Goal: Go to known website: Go to known website

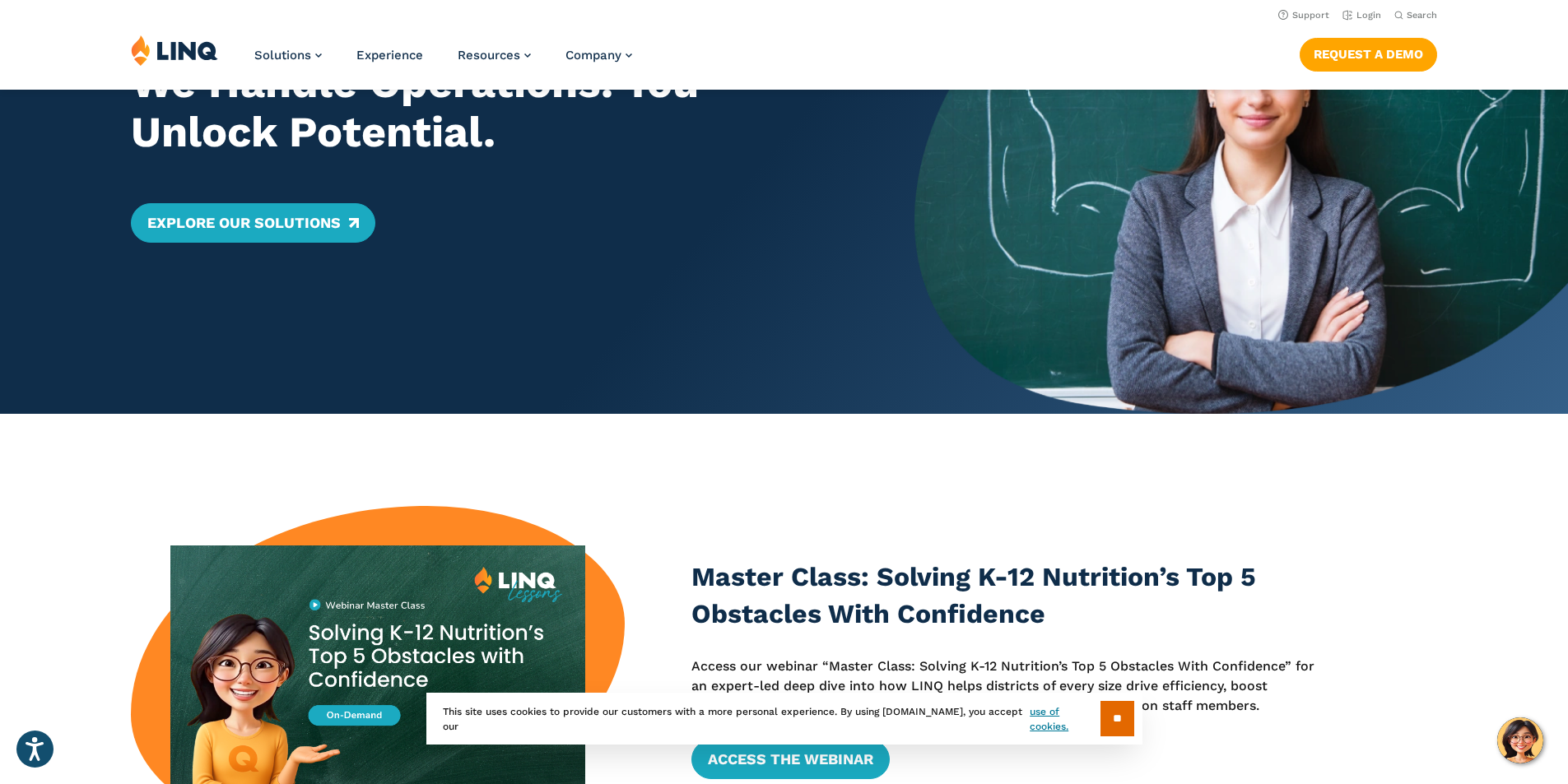
scroll to position [83, 0]
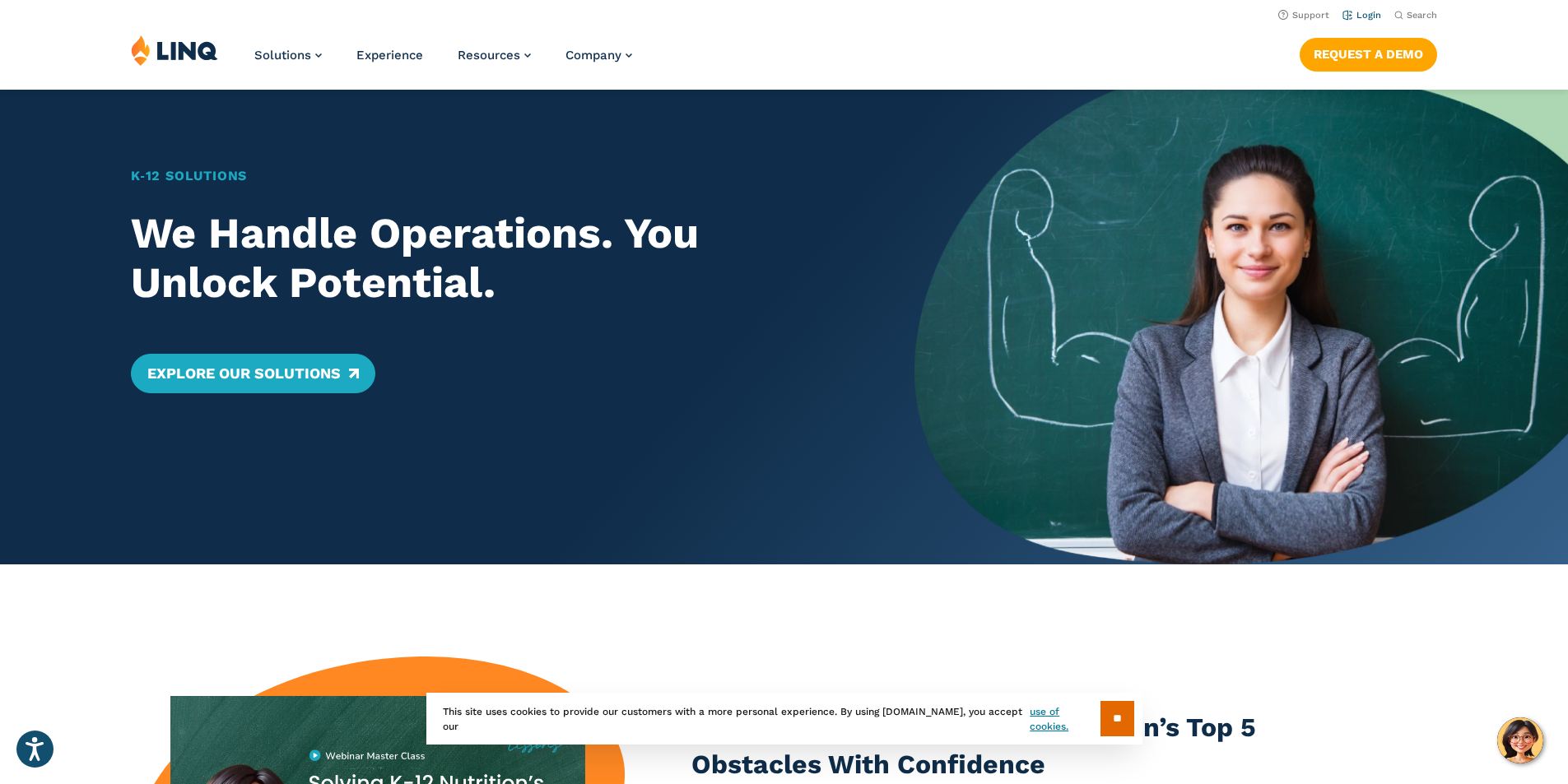
click at [1363, 18] on link "Login" at bounding box center [1362, 14] width 39 height 10
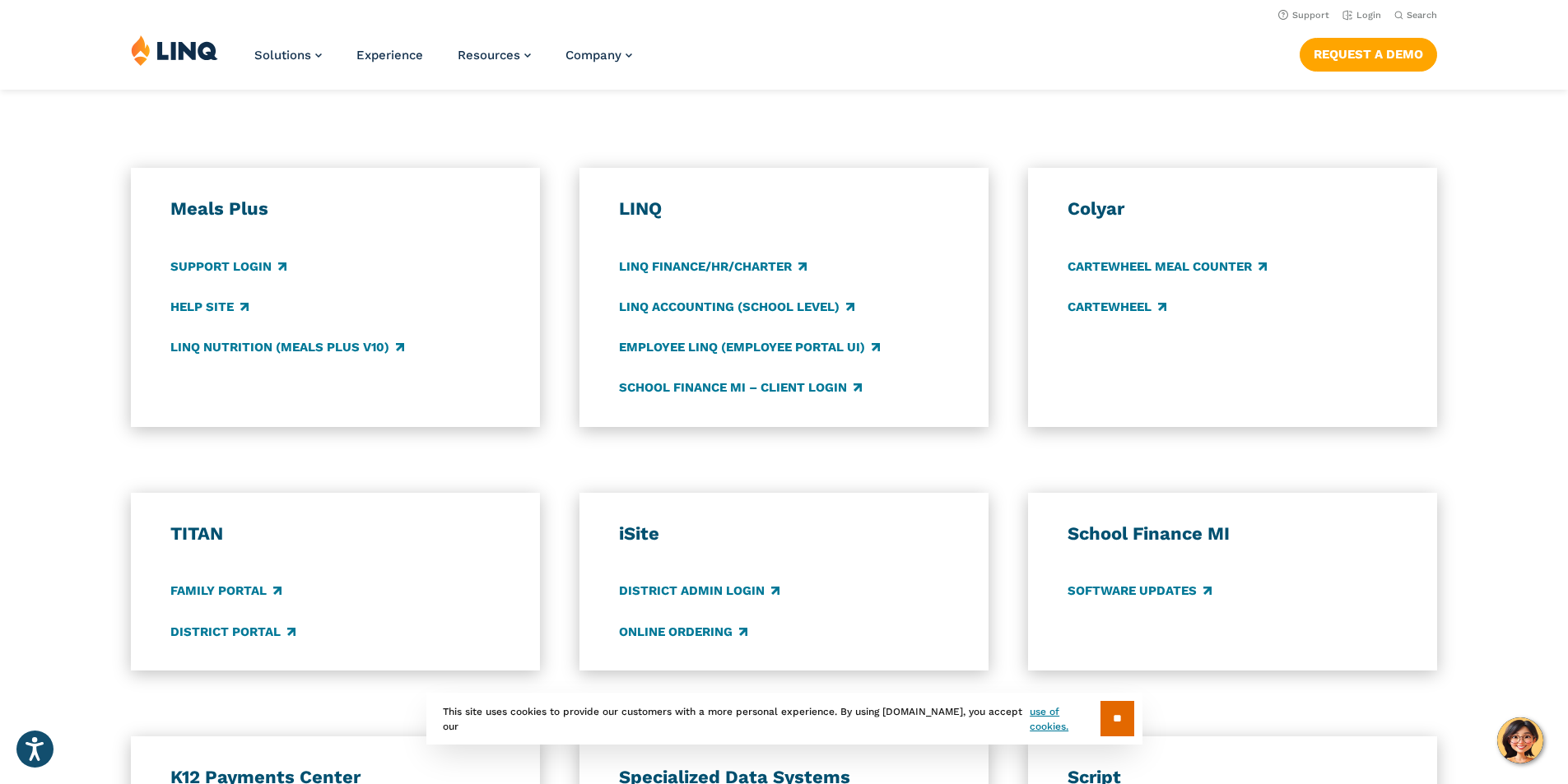
scroll to position [823, 0]
click at [258, 637] on link "District Portal" at bounding box center [233, 633] width 125 height 18
